Goal: Communication & Community: Connect with others

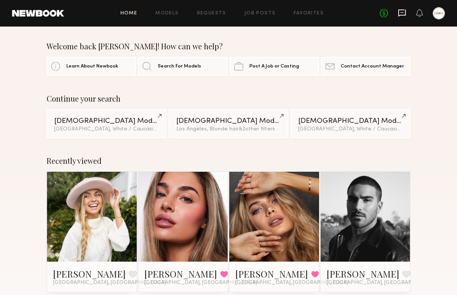
click at [402, 10] on icon at bounding box center [402, 12] width 8 height 7
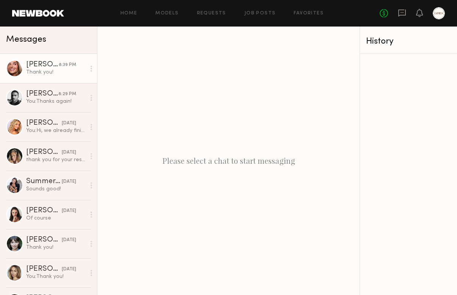
click at [49, 75] on div "Thank you!" at bounding box center [56, 72] width 60 height 7
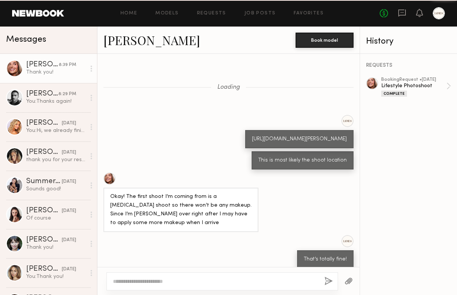
scroll to position [199, 0]
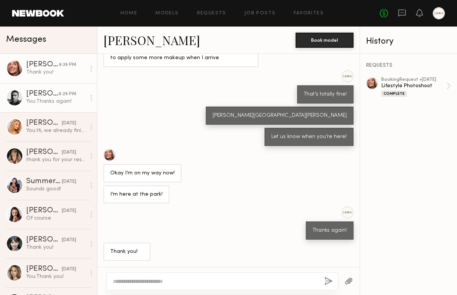
click at [52, 97] on div "[PERSON_NAME]" at bounding box center [42, 94] width 32 height 8
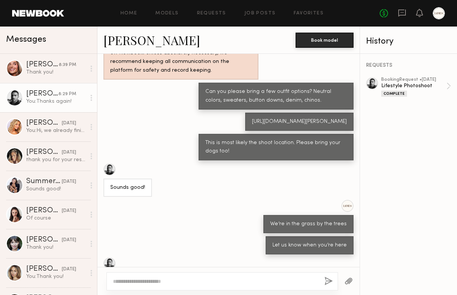
scroll to position [330, 0]
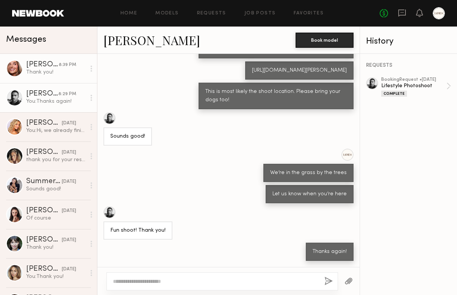
click at [38, 66] on div "[PERSON_NAME]" at bounding box center [42, 65] width 33 height 8
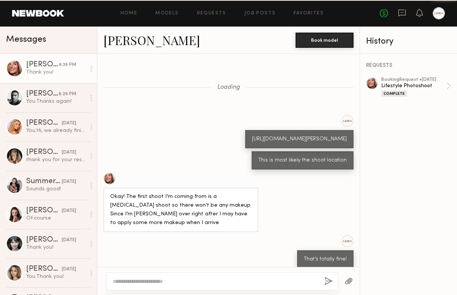
scroll to position [199, 0]
